Goal: Transaction & Acquisition: Subscribe to service/newsletter

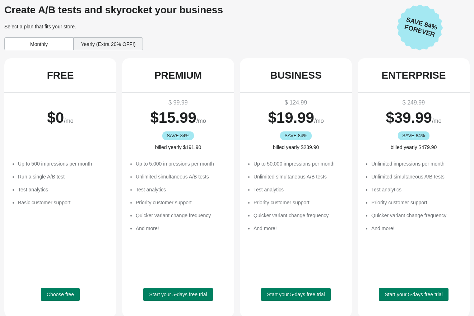
click at [62, 44] on div "Monthly" at bounding box center [38, 43] width 69 height 13
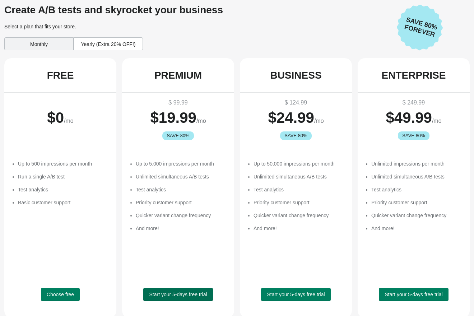
click at [154, 294] on span "Start your 5-days free trial" at bounding box center [178, 295] width 58 height 6
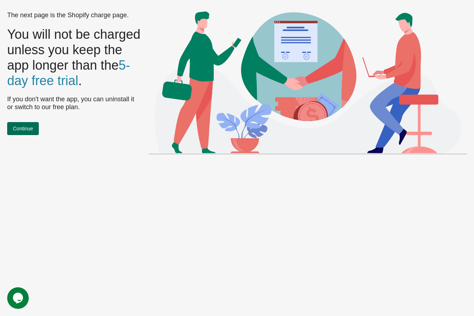
click at [30, 128] on span "Continue" at bounding box center [23, 129] width 20 height 6
